Goal: Feedback & Contribution: Leave review/rating

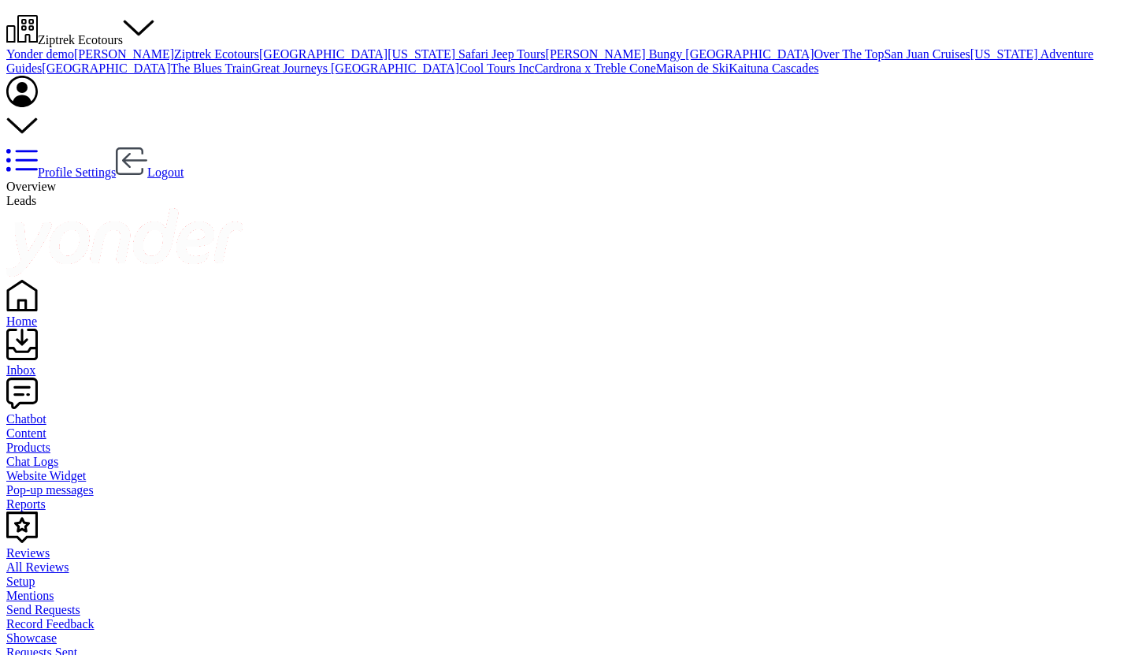
scroll to position [113, 0]
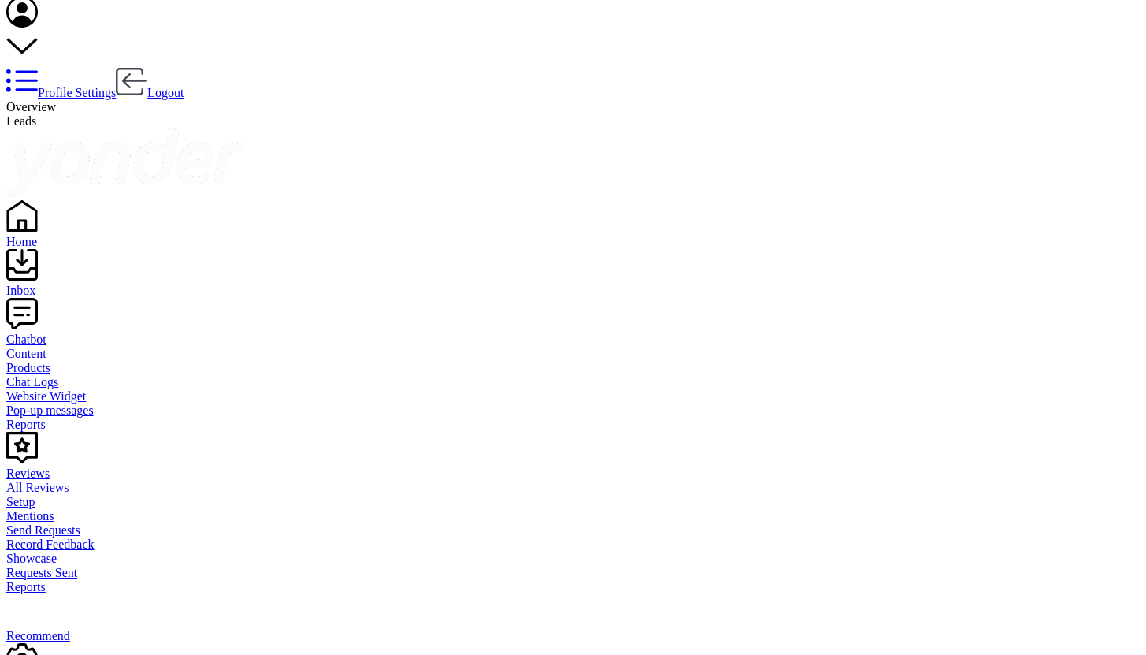
drag, startPoint x: 193, startPoint y: 340, endPoint x: 233, endPoint y: 346, distance: 40.5
click at [36, 114] on span "Leads" at bounding box center [21, 120] width 30 height 13
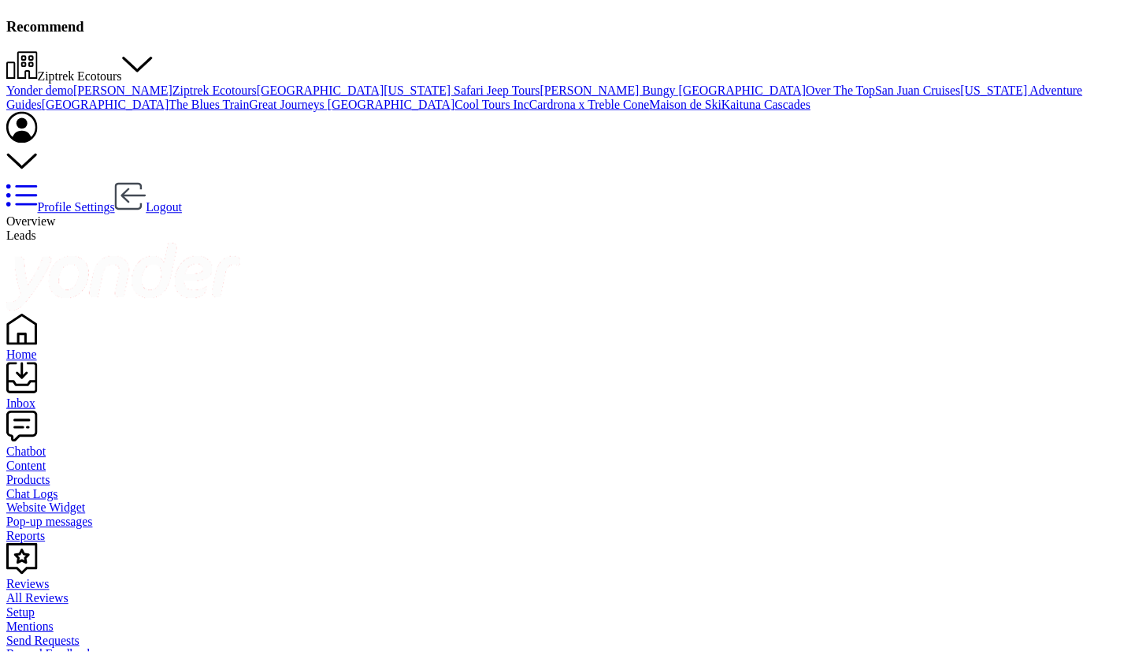
scroll to position [422, 951]
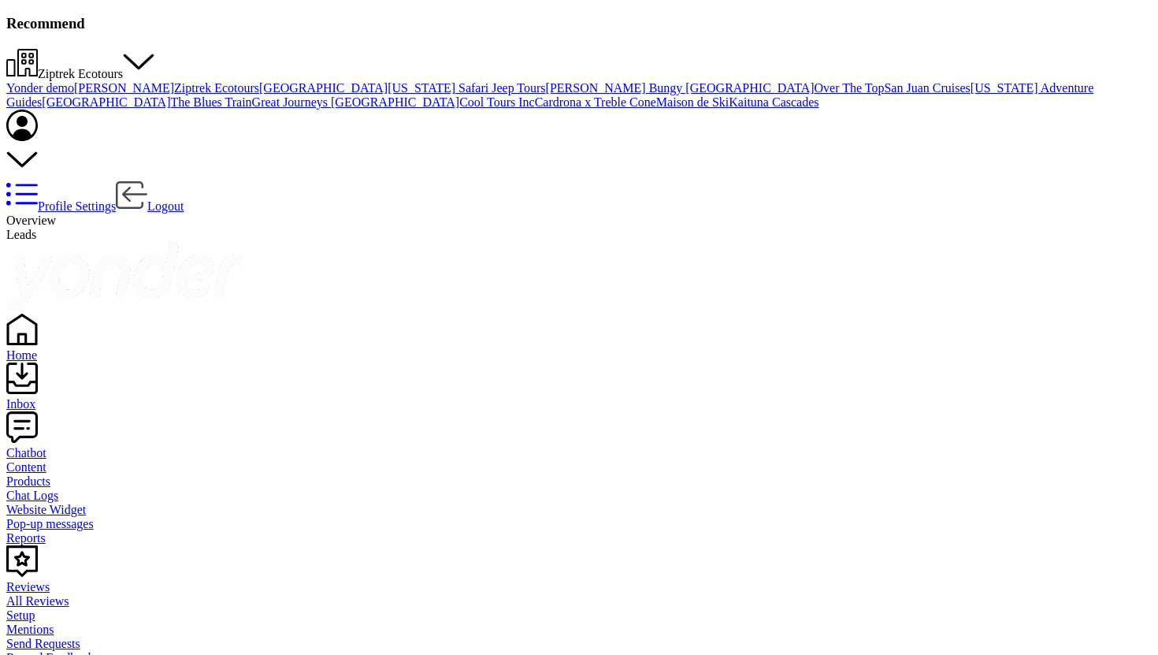
click at [50, 446] on div "Chatbot" at bounding box center [578, 453] width 1145 height 14
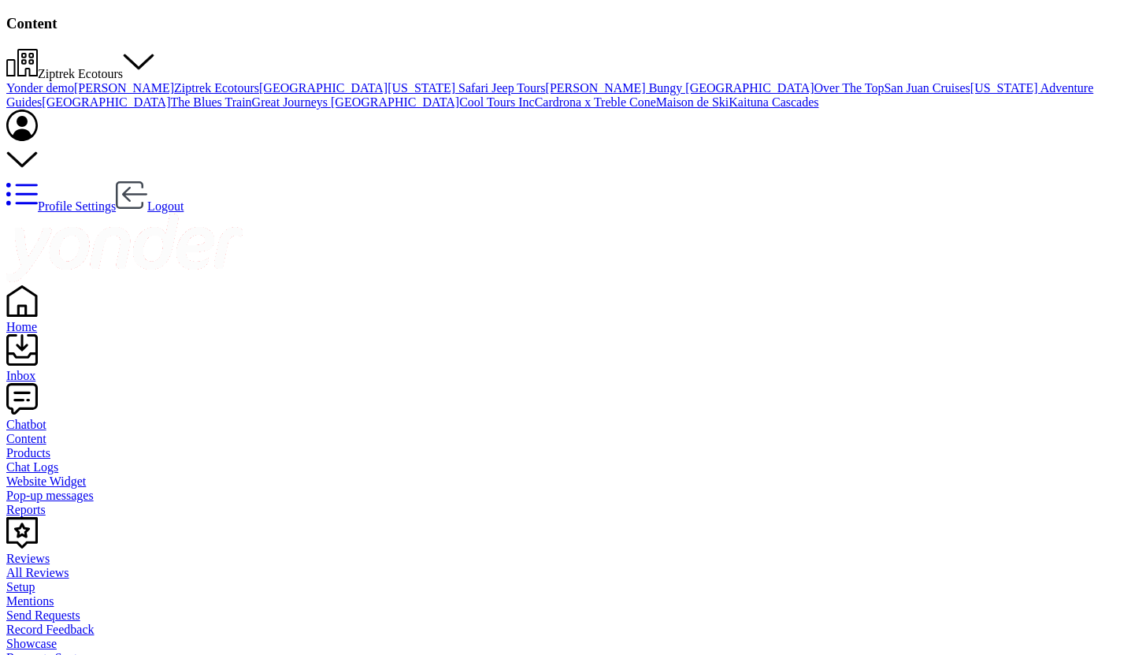
click at [69, 503] on div "Reports" at bounding box center [572, 510] width 1133 height 14
drag, startPoint x: 236, startPoint y: 158, endPoint x: 310, endPoint y: 164, distance: 74.2
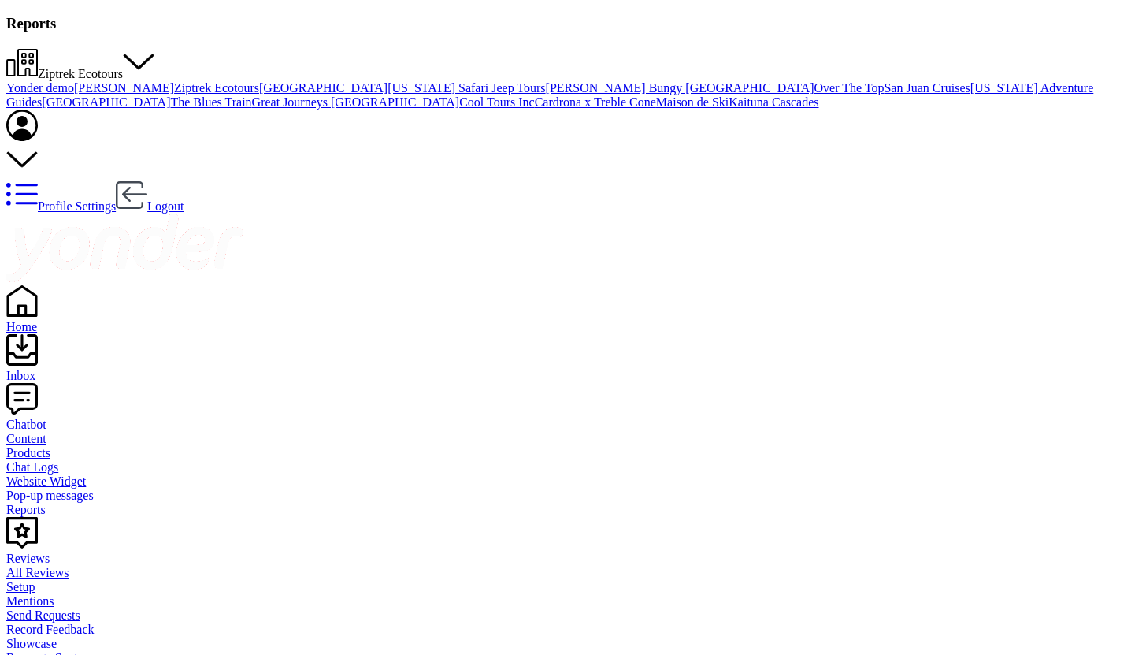
drag, startPoint x: 283, startPoint y: 363, endPoint x: 199, endPoint y: 361, distance: 83.5
drag, startPoint x: 227, startPoint y: 221, endPoint x: 198, endPoint y: 220, distance: 28.4
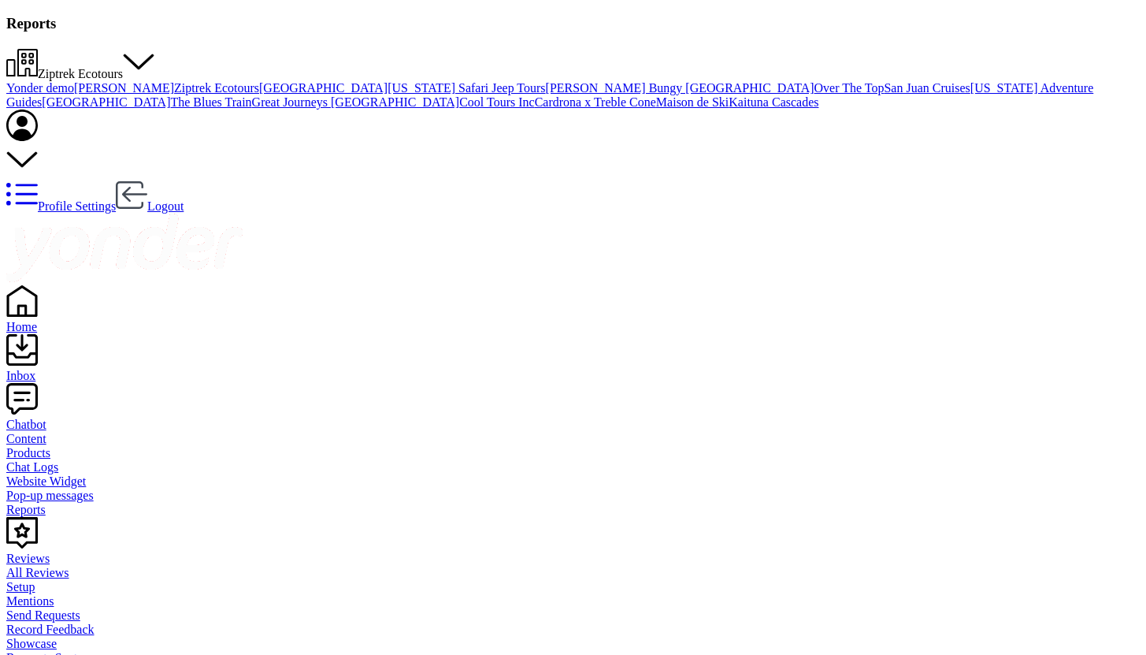
click at [72, 432] on div "Content" at bounding box center [572, 439] width 1133 height 14
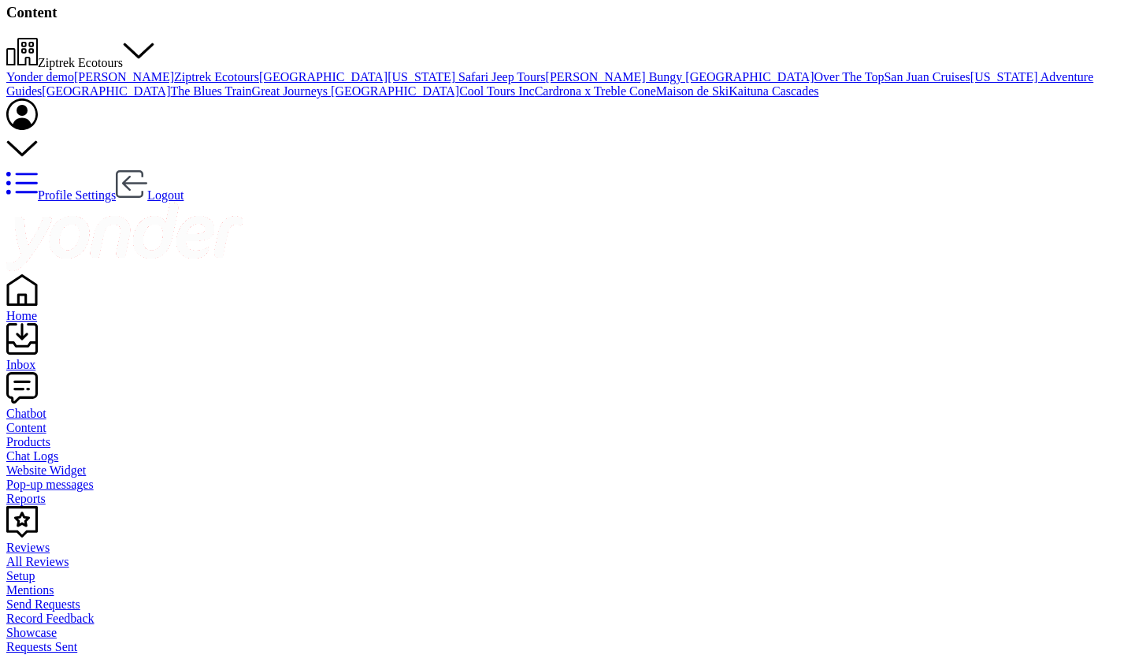
scroll to position [25, 0]
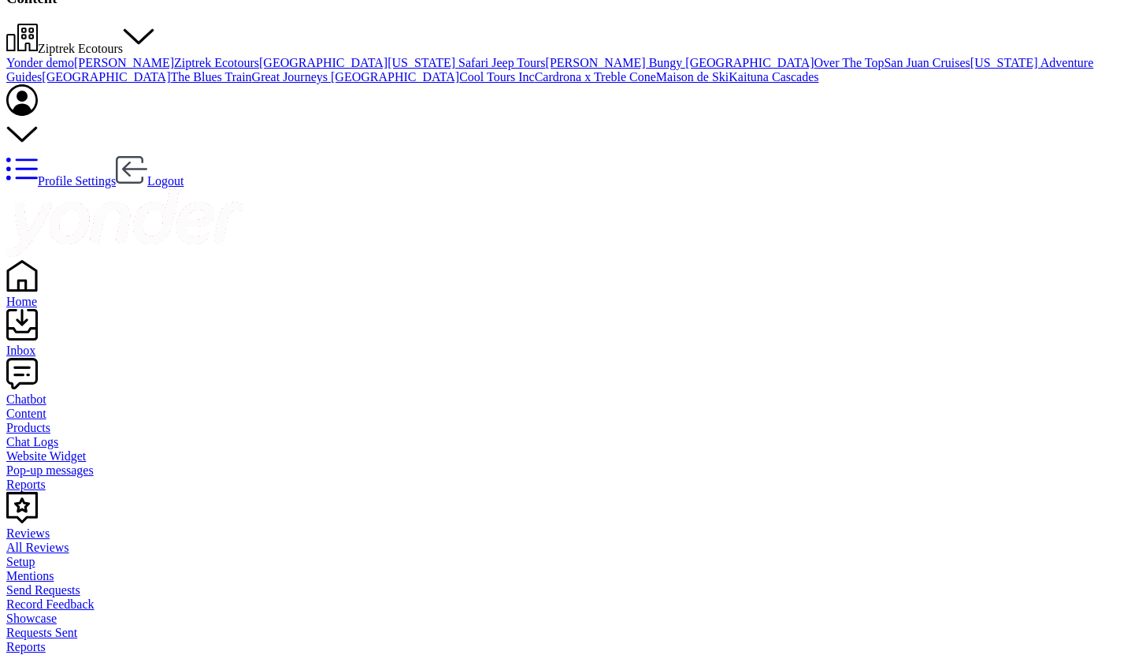
click at [74, 435] on div "Chat Logs" at bounding box center [572, 442] width 1133 height 14
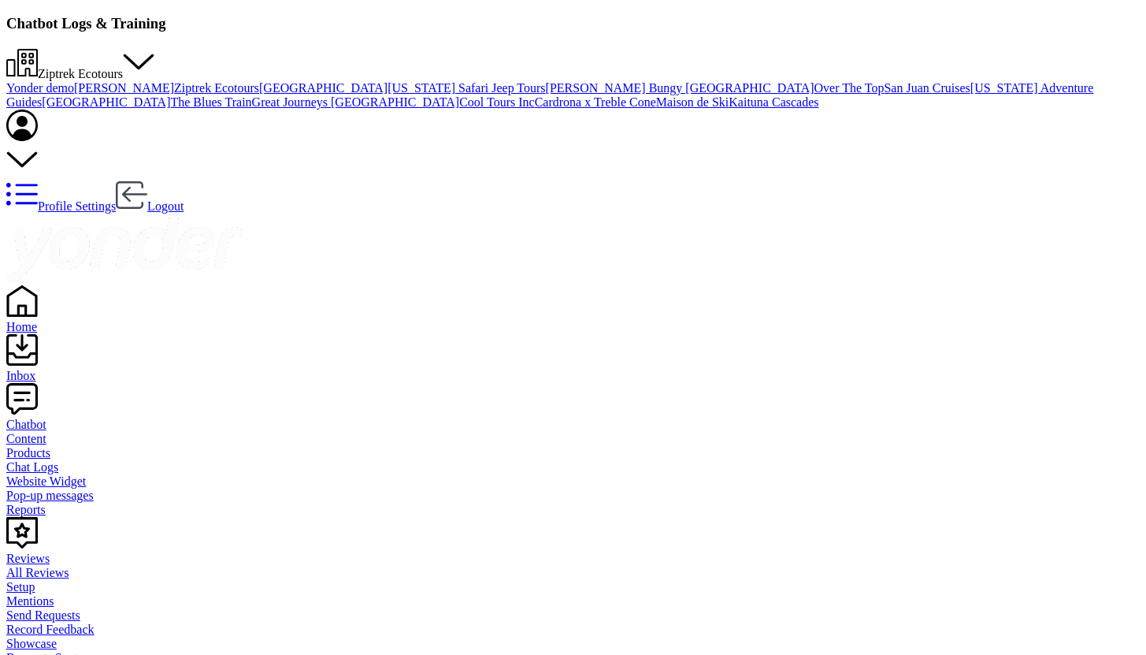
checkbox input "true"
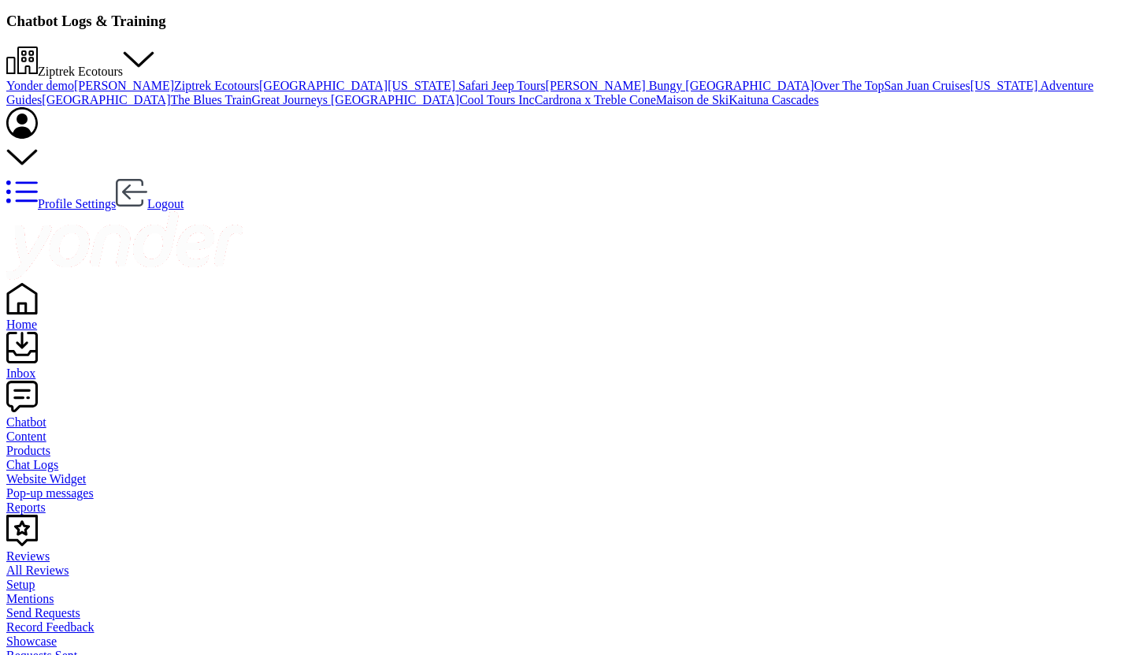
scroll to position [3, 0]
drag, startPoint x: 448, startPoint y: 239, endPoint x: 195, endPoint y: 241, distance: 253.6
click at [69, 457] on div "Chat Logs" at bounding box center [572, 464] width 1133 height 14
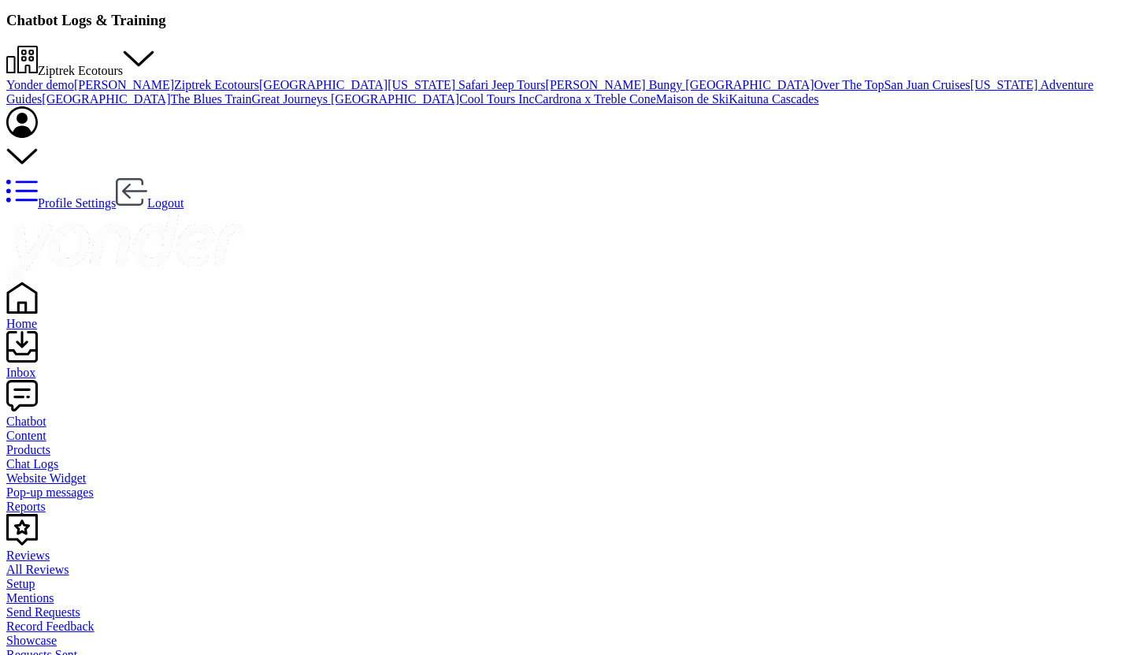
click at [87, 428] on link "Content" at bounding box center [572, 435] width 1133 height 14
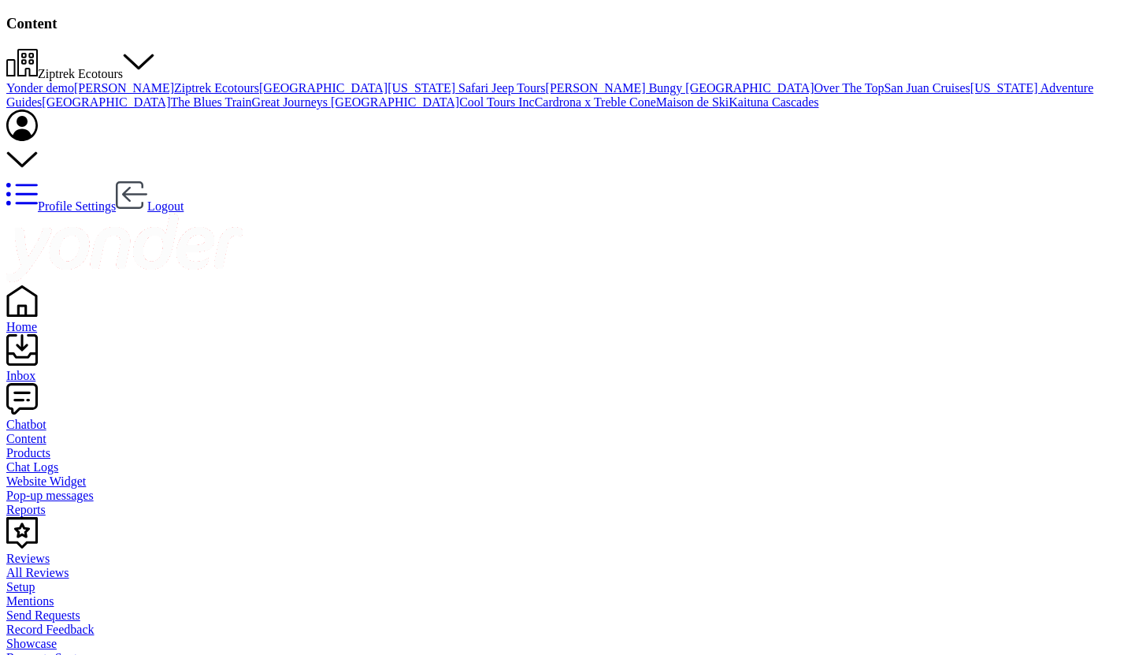
click at [49, 369] on div "Inbox" at bounding box center [572, 376] width 1133 height 14
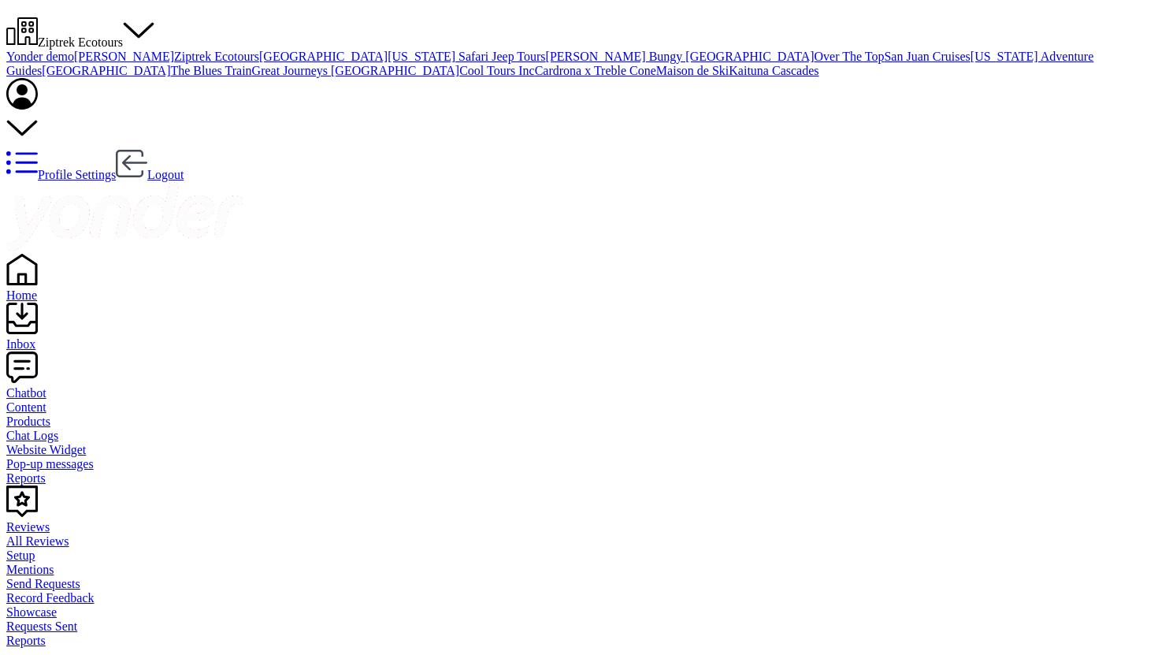
click at [67, 520] on div "Reviews" at bounding box center [578, 527] width 1145 height 14
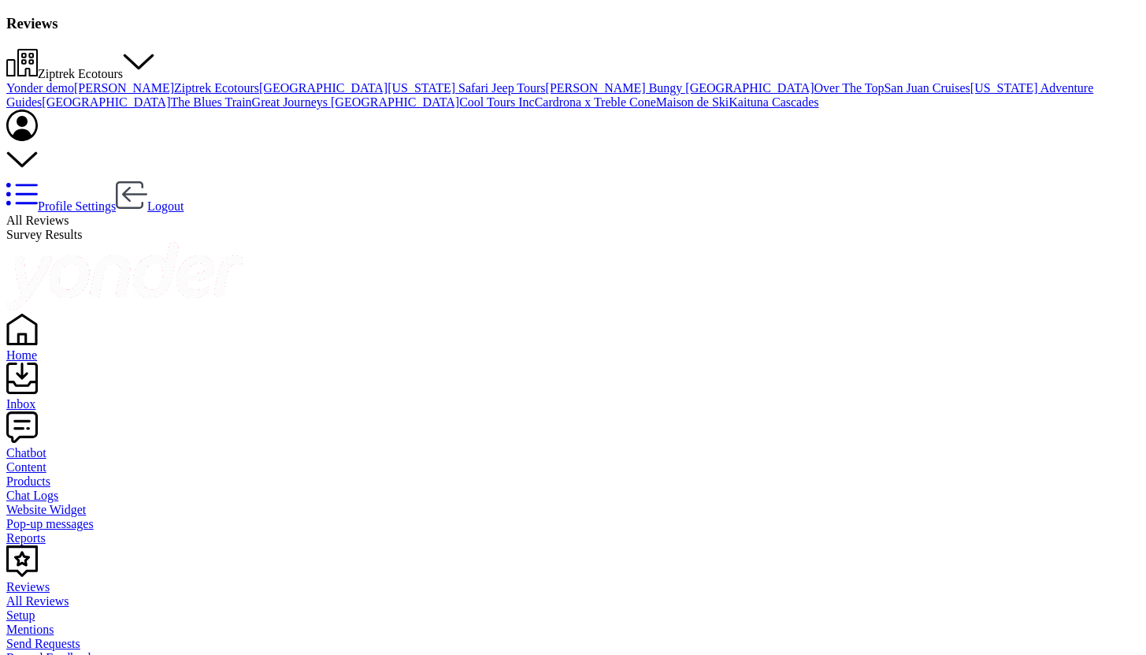
type textarea "[PERSON_NAME], Thank you so much for your awesome review! We're so happy to hea…"
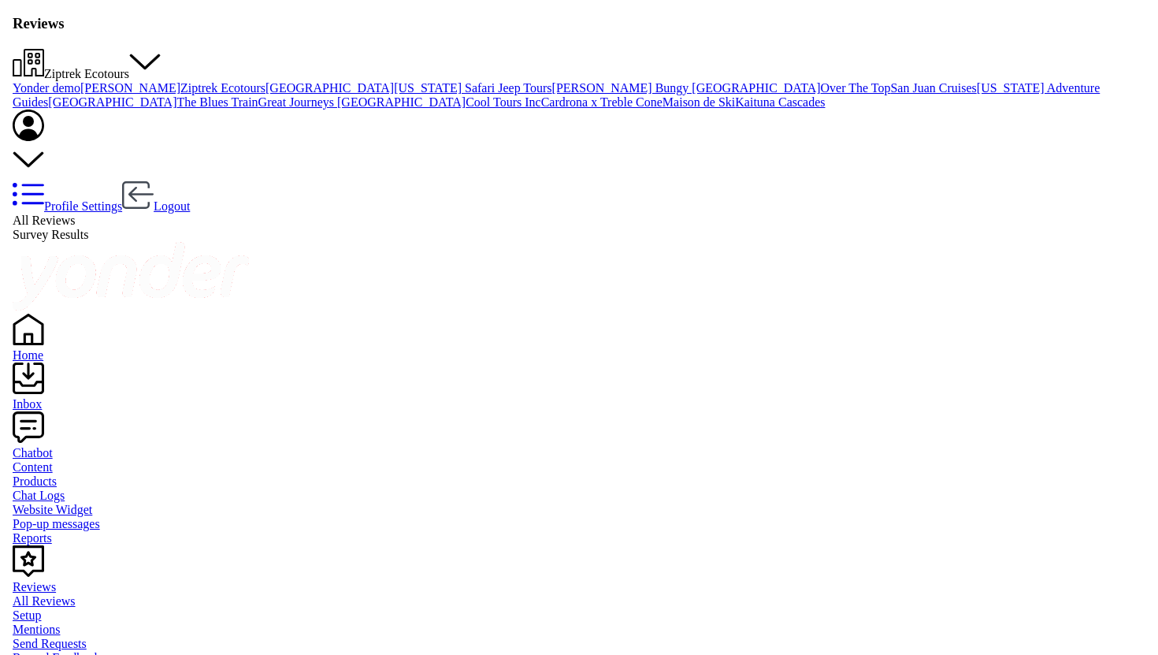
scroll to position [31, 0]
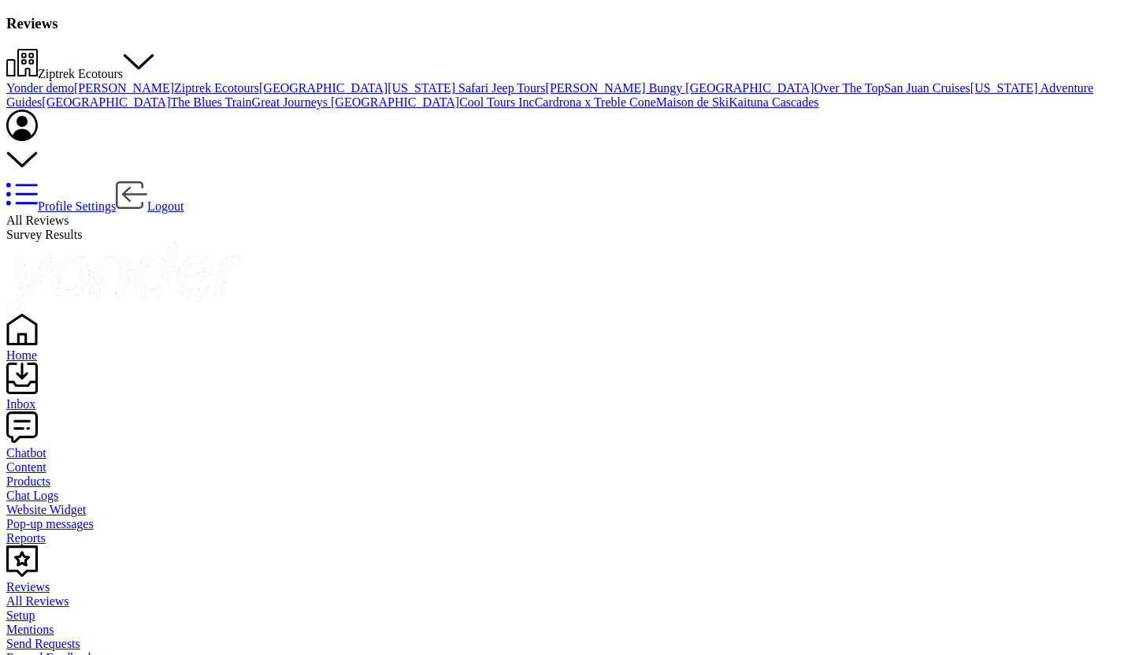
drag, startPoint x: 734, startPoint y: 305, endPoint x: 803, endPoint y: 302, distance: 68.6
drag, startPoint x: 755, startPoint y: 351, endPoint x: 1080, endPoint y: 388, distance: 326.6
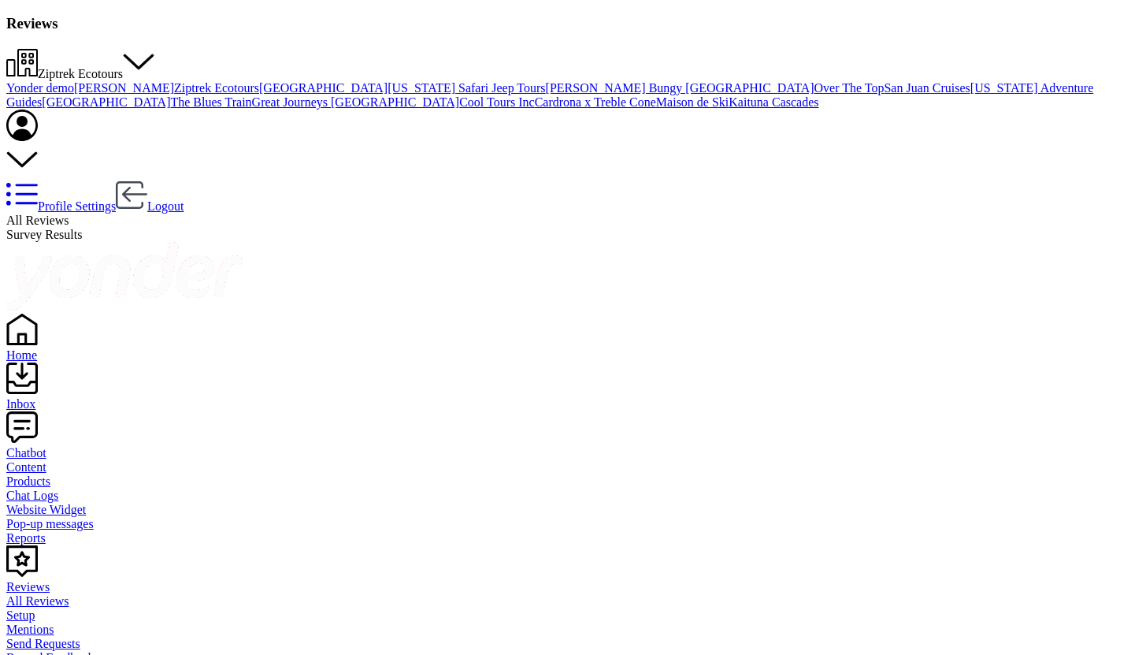
click at [72, 622] on div "Mentions" at bounding box center [572, 629] width 1133 height 14
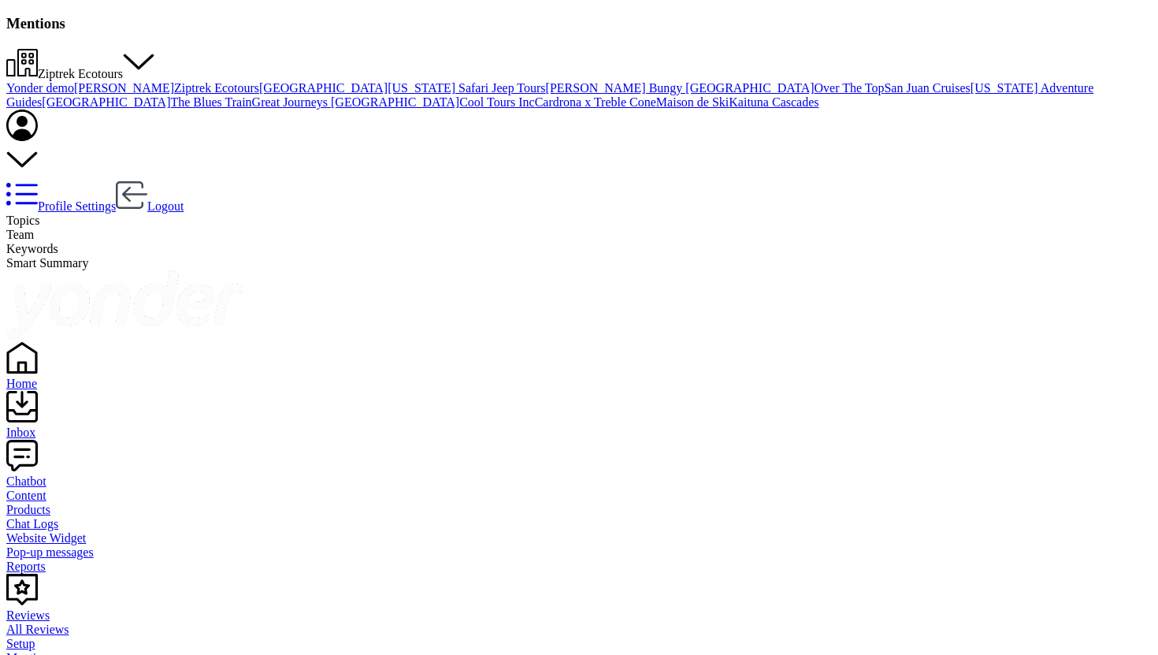
scroll to position [180, 0]
click at [34, 228] on span "Team" at bounding box center [20, 234] width 28 height 13
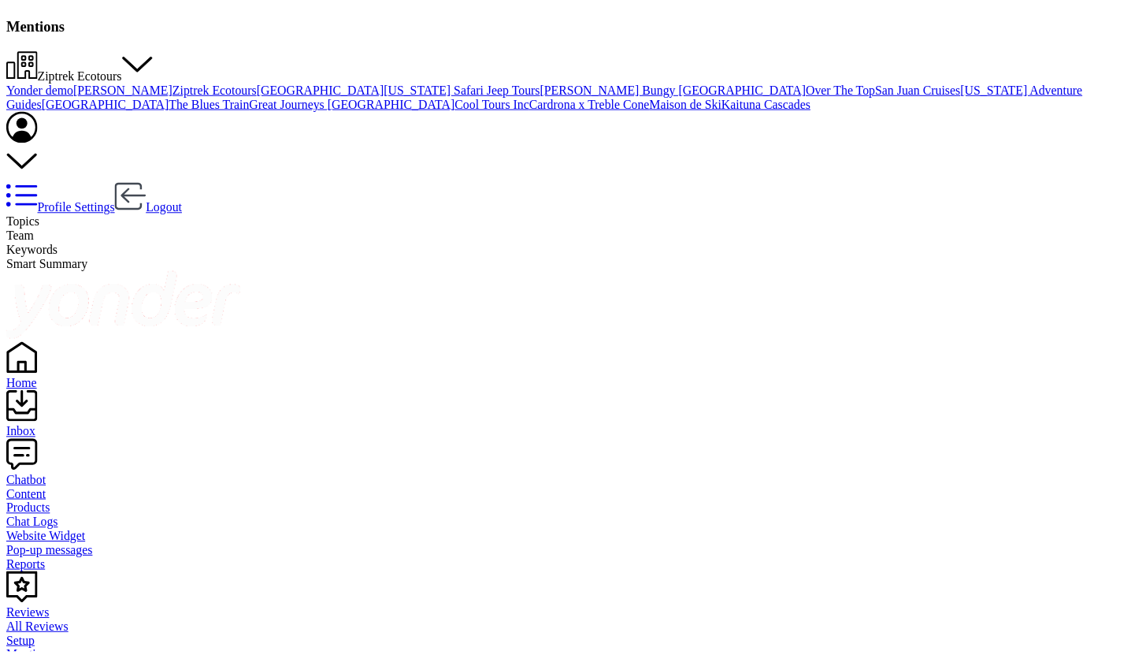
scroll to position [24, 0]
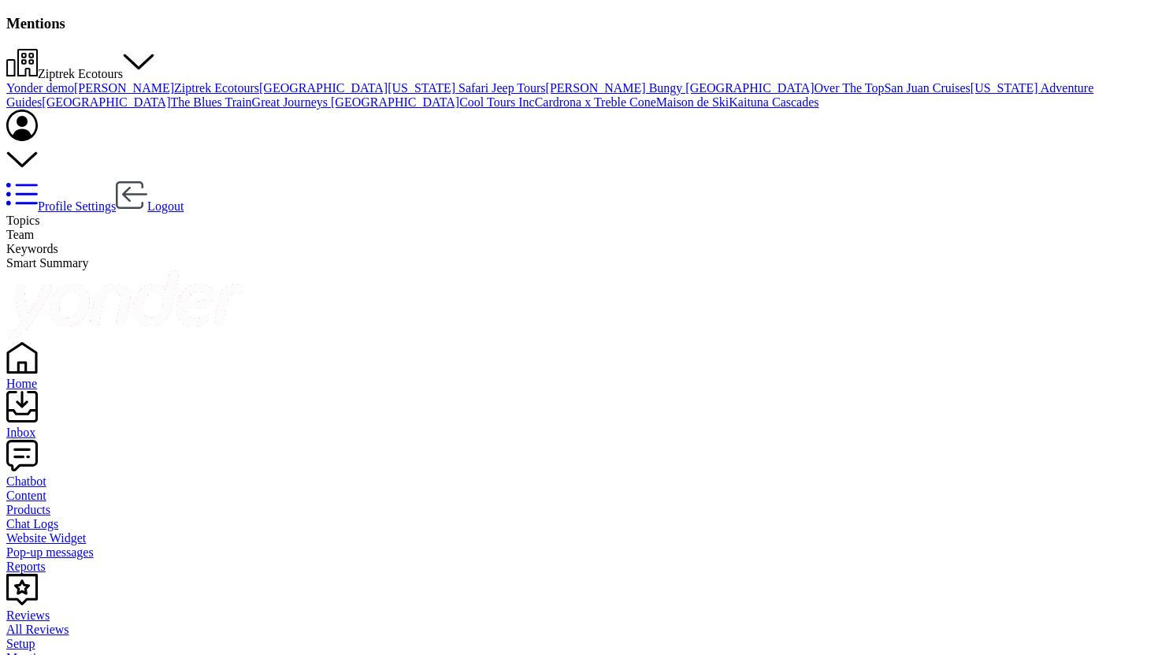
click at [88, 256] on span "Smart Summary" at bounding box center [47, 262] width 82 height 13
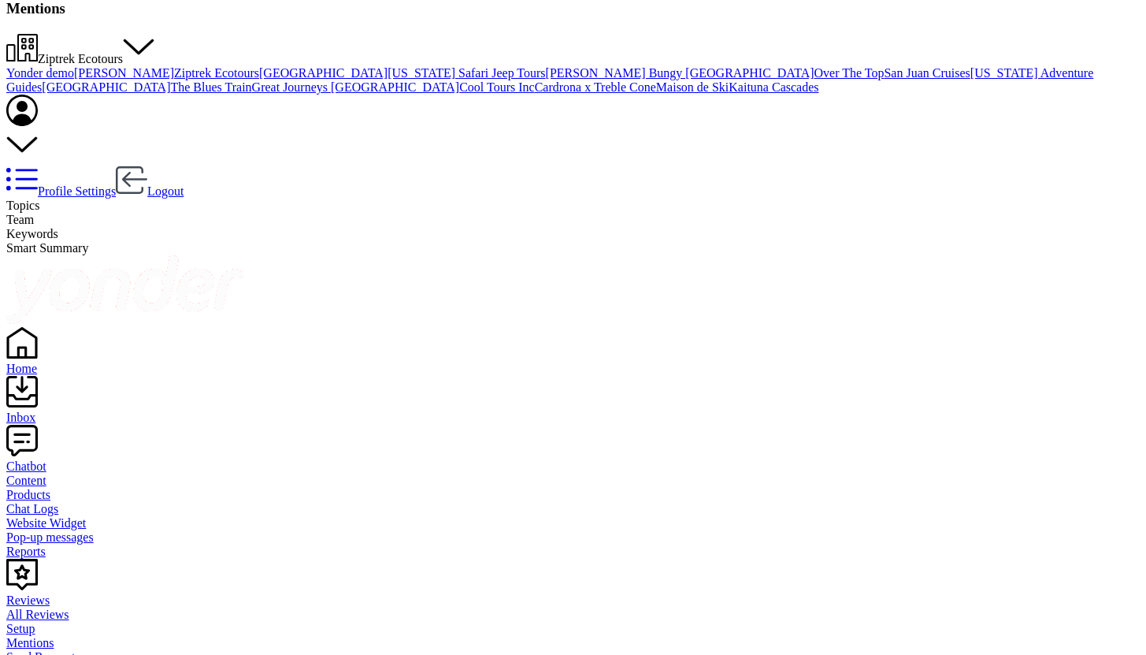
scroll to position [9, 0]
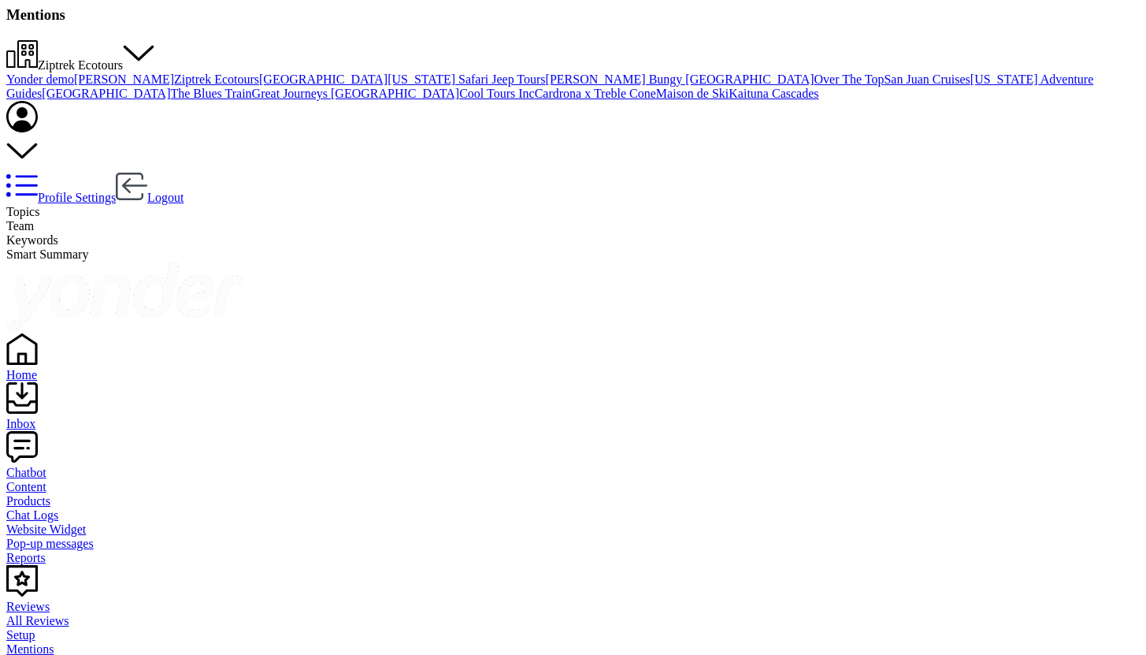
drag, startPoint x: 334, startPoint y: 352, endPoint x: 195, endPoint y: 211, distance: 197.7
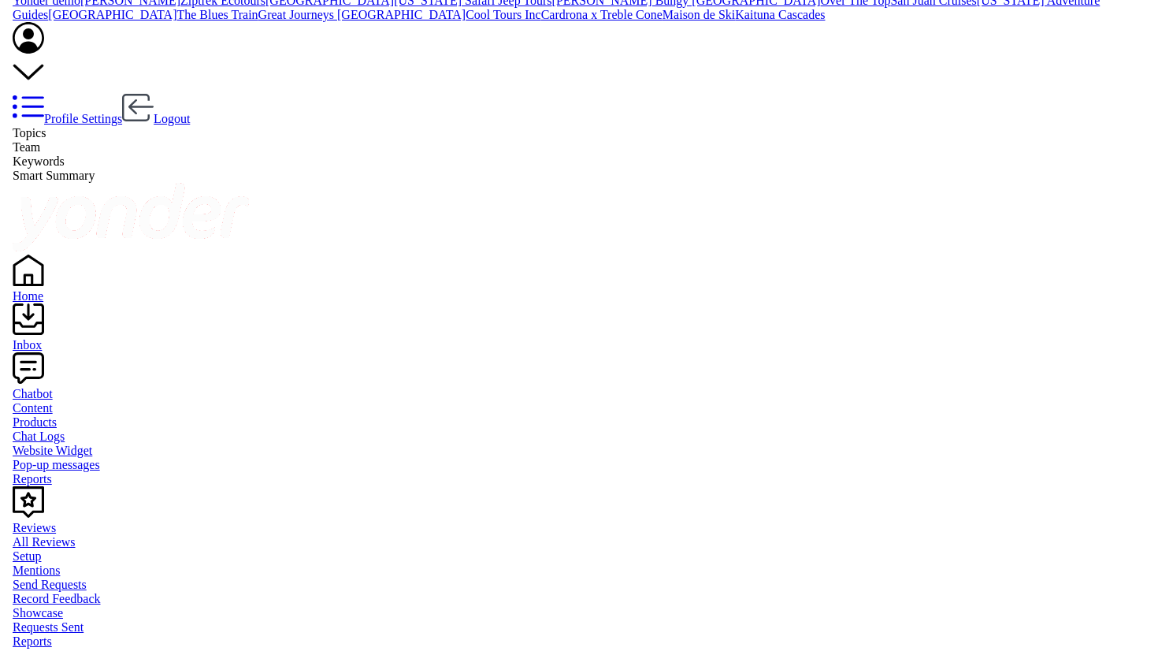
scroll to position [0, 0]
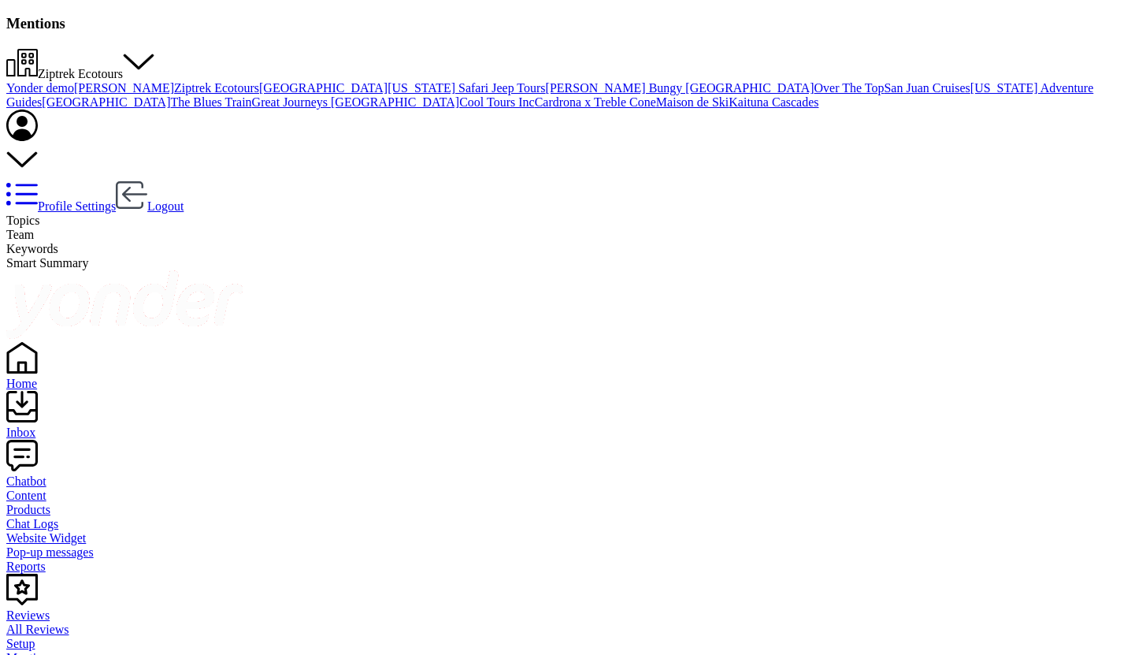
click at [34, 228] on span "Team" at bounding box center [20, 234] width 28 height 13
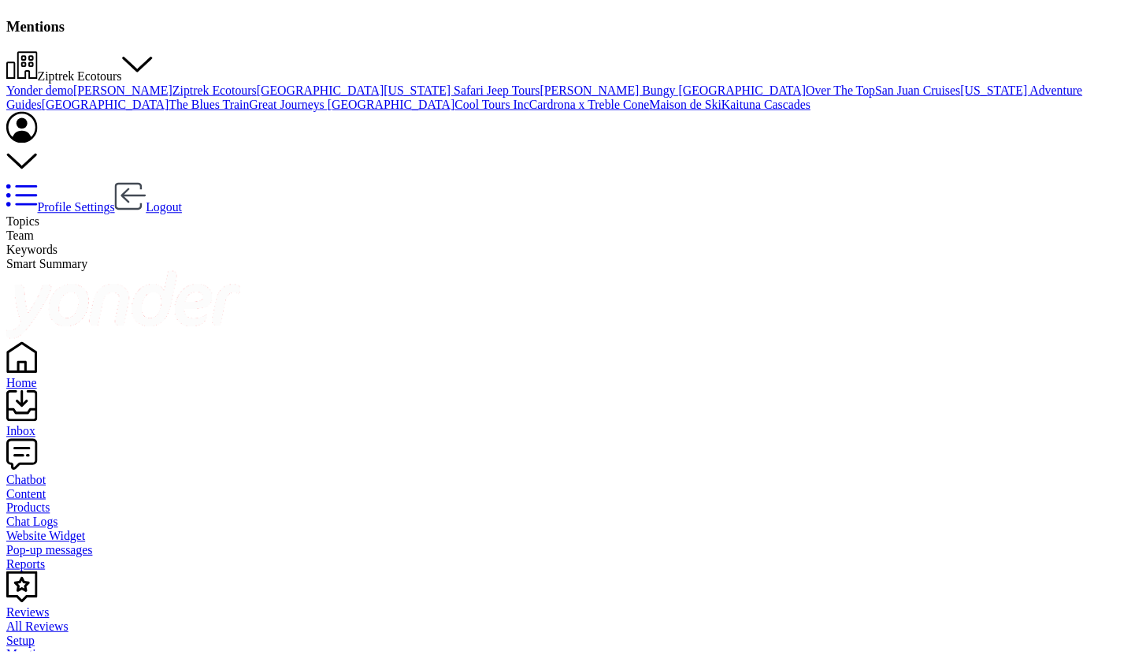
scroll to position [1667, 439]
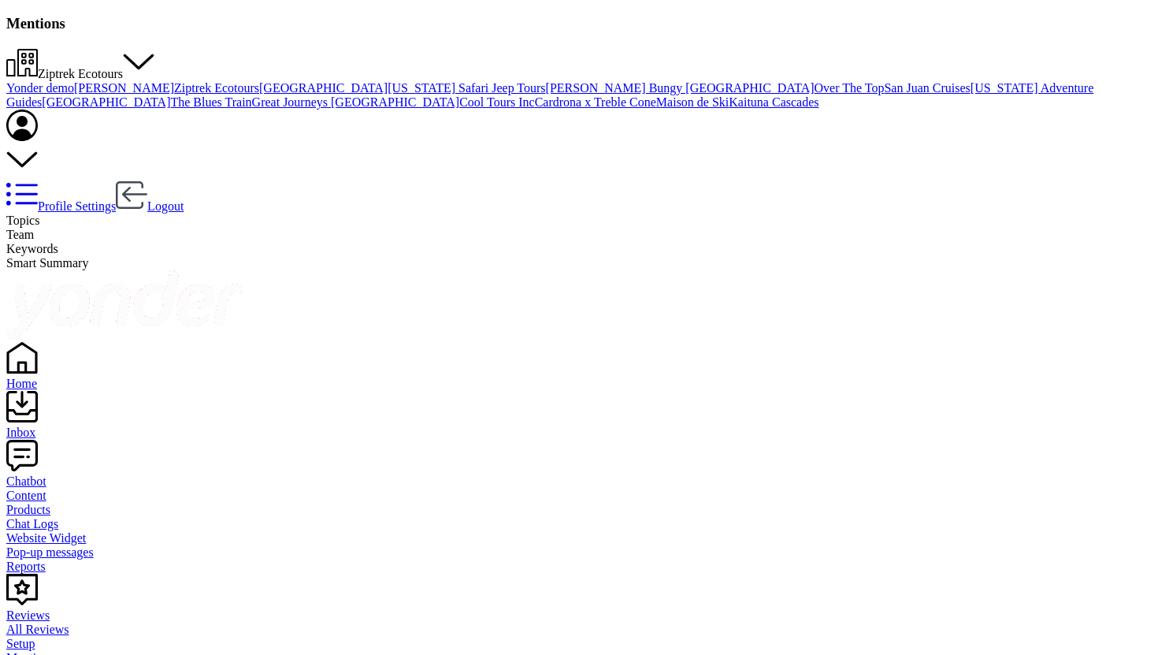
click at [69, 622] on div "All Reviews" at bounding box center [578, 629] width 1145 height 14
